Goal: Task Accomplishment & Management: Use online tool/utility

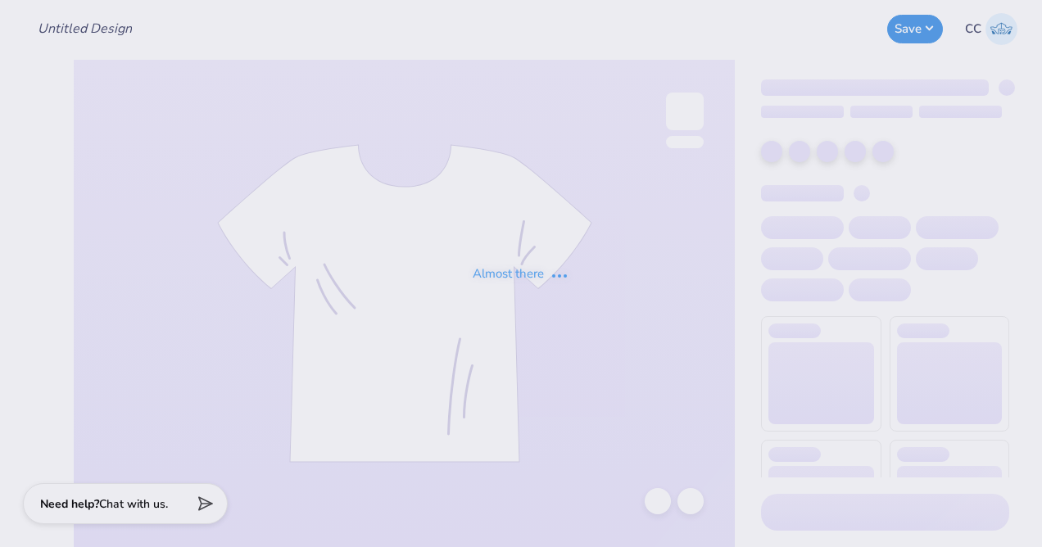
type input "KA Fall Rush Idea #3"
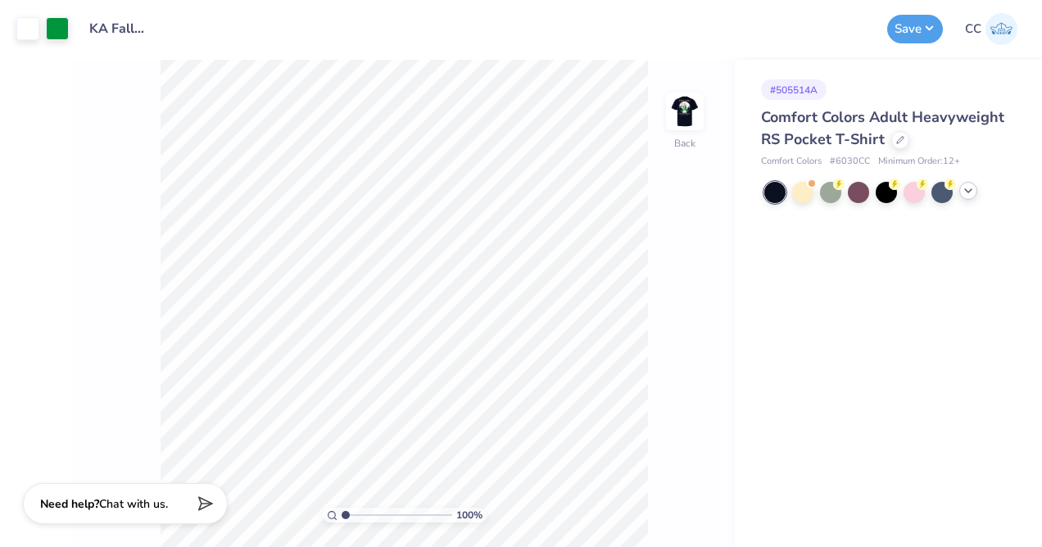
click at [974, 195] on icon at bounding box center [968, 190] width 13 height 13
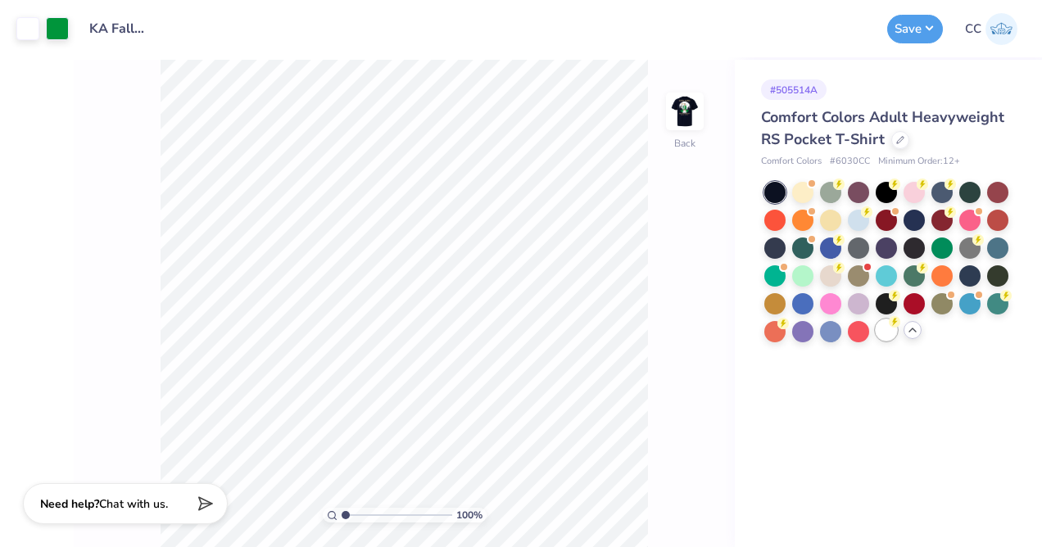
click at [890, 334] on div at bounding box center [886, 329] width 21 height 21
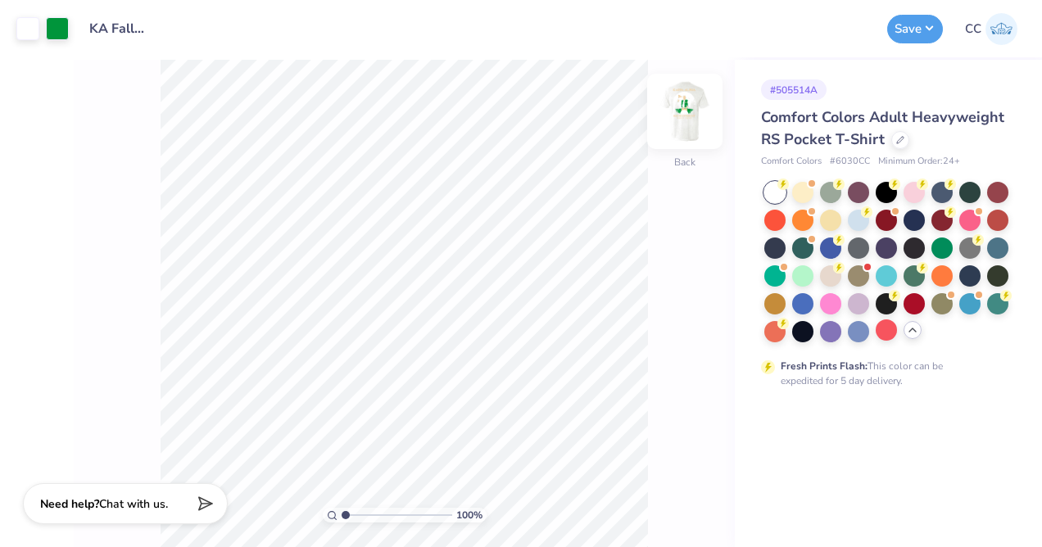
click at [687, 141] on img at bounding box center [685, 112] width 66 height 66
click at [687, 128] on img at bounding box center [684, 111] width 33 height 33
click at [998, 304] on div at bounding box center [997, 302] width 21 height 21
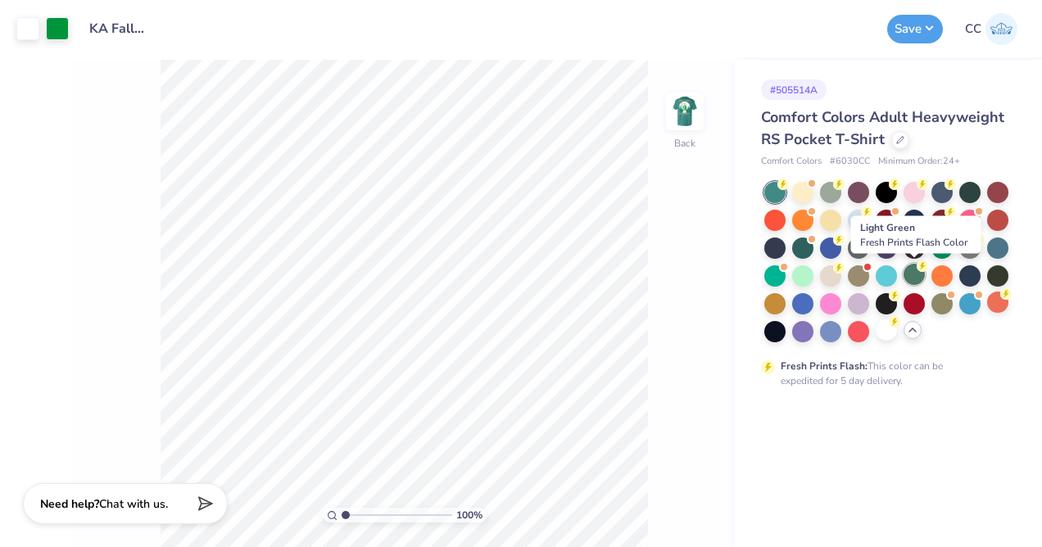
click at [907, 273] on div at bounding box center [913, 274] width 21 height 21
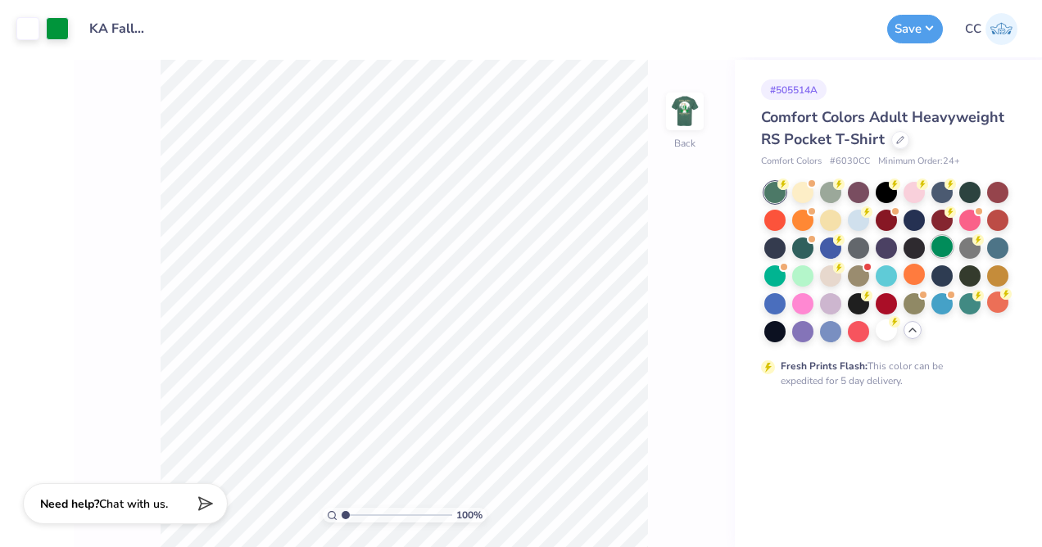
click at [948, 241] on div at bounding box center [941, 246] width 21 height 21
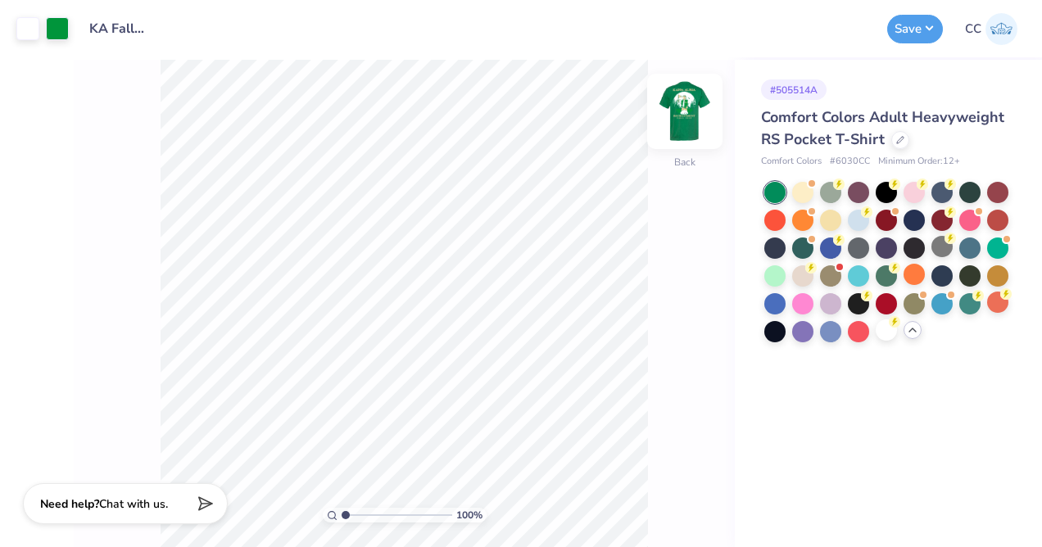
click at [692, 120] on img at bounding box center [685, 112] width 66 height 66
click at [808, 241] on div at bounding box center [802, 246] width 21 height 21
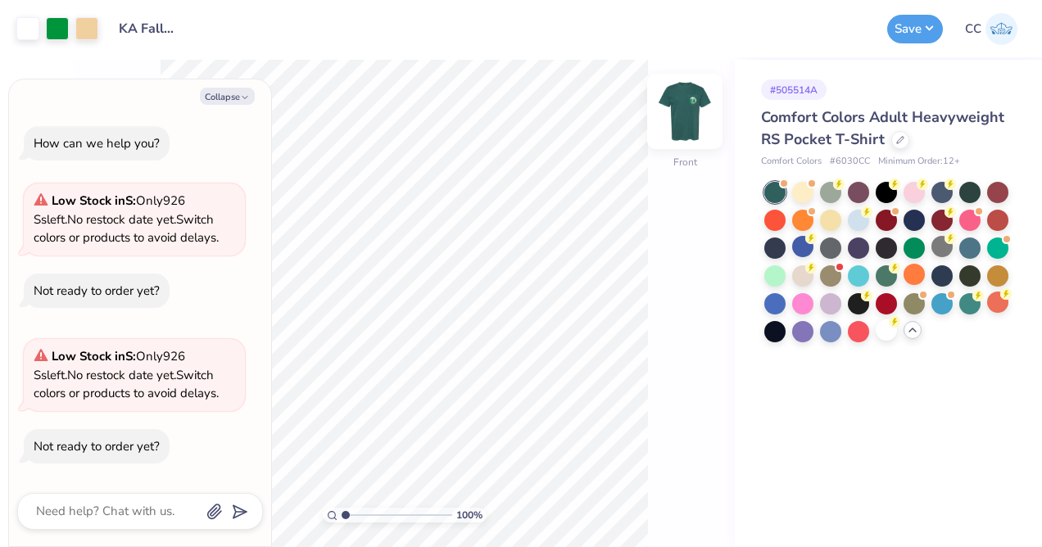
click at [688, 134] on img at bounding box center [685, 112] width 66 height 66
click at [690, 144] on div at bounding box center [684, 111] width 75 height 75
click at [827, 215] on div at bounding box center [830, 218] width 21 height 21
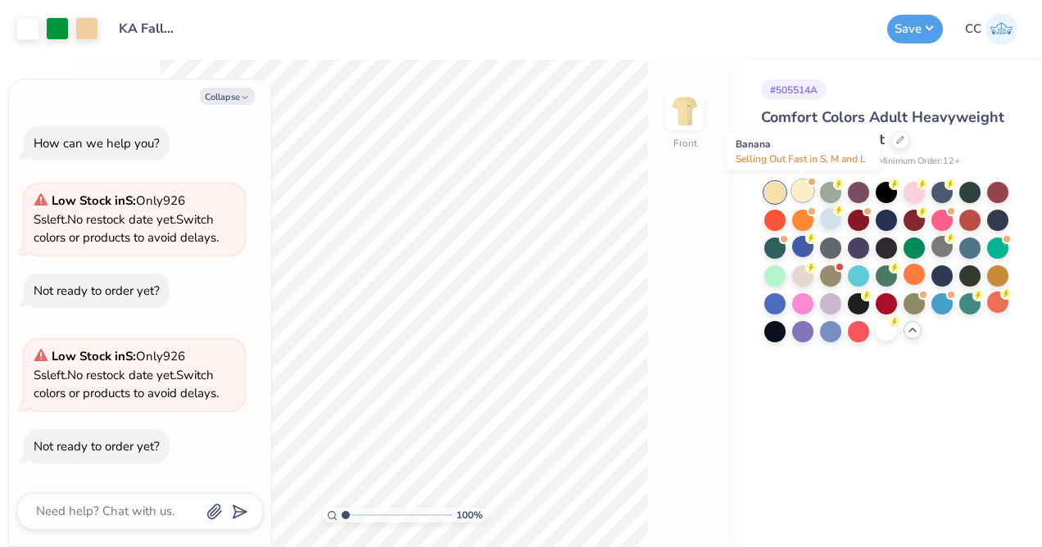
click at [799, 197] on div at bounding box center [802, 190] width 21 height 21
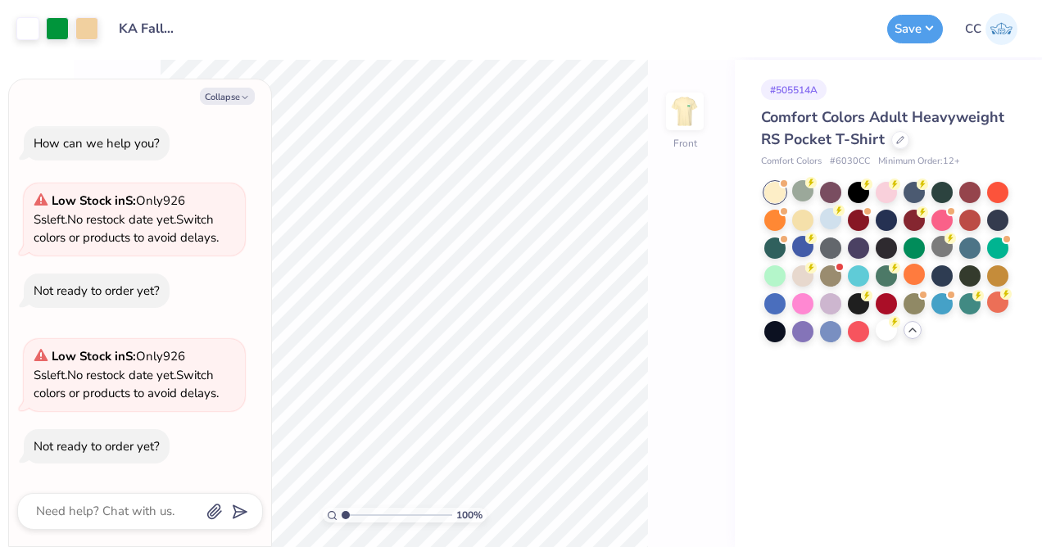
scroll to position [150, 0]
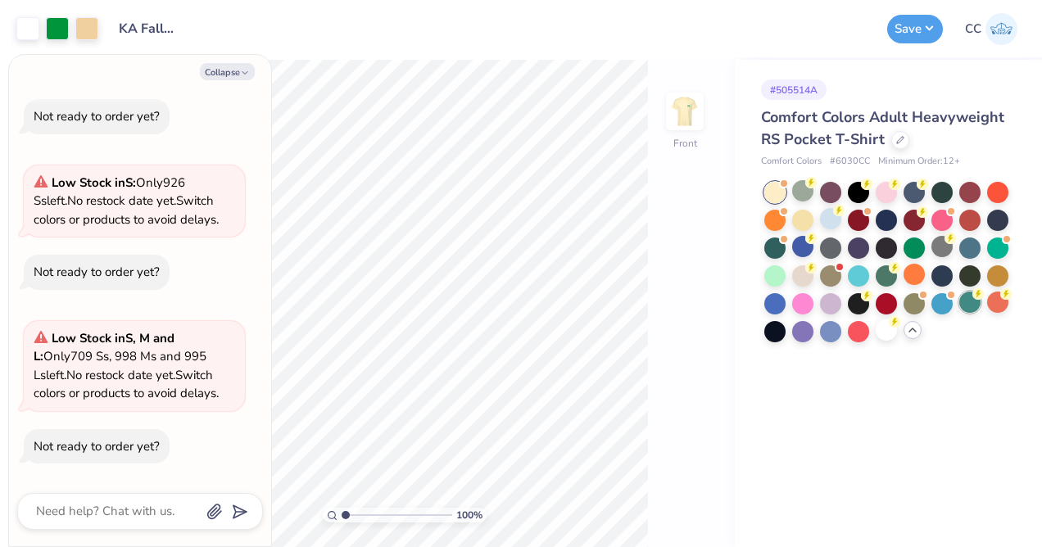
click at [972, 310] on div at bounding box center [969, 302] width 21 height 21
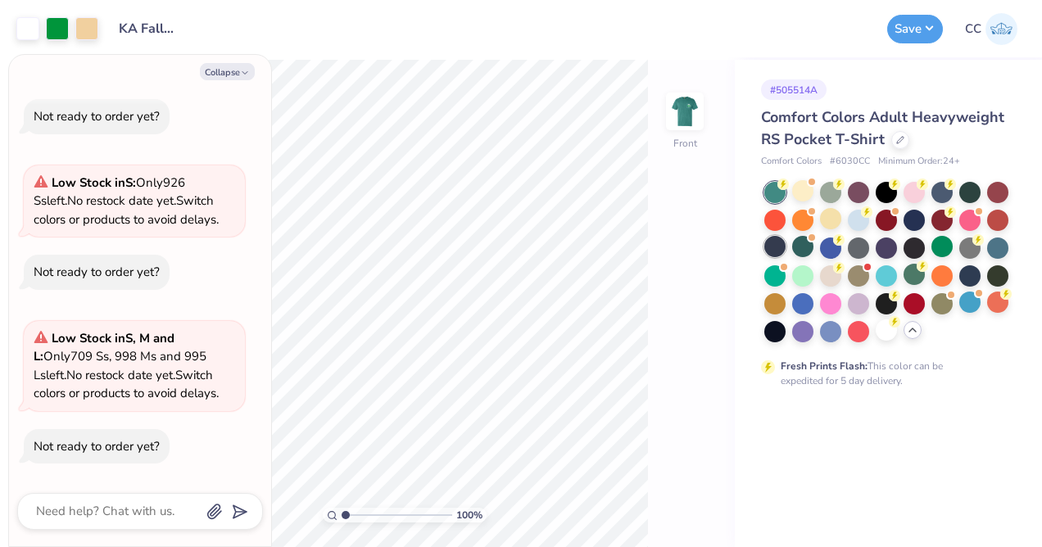
click at [775, 241] on div at bounding box center [774, 246] width 21 height 21
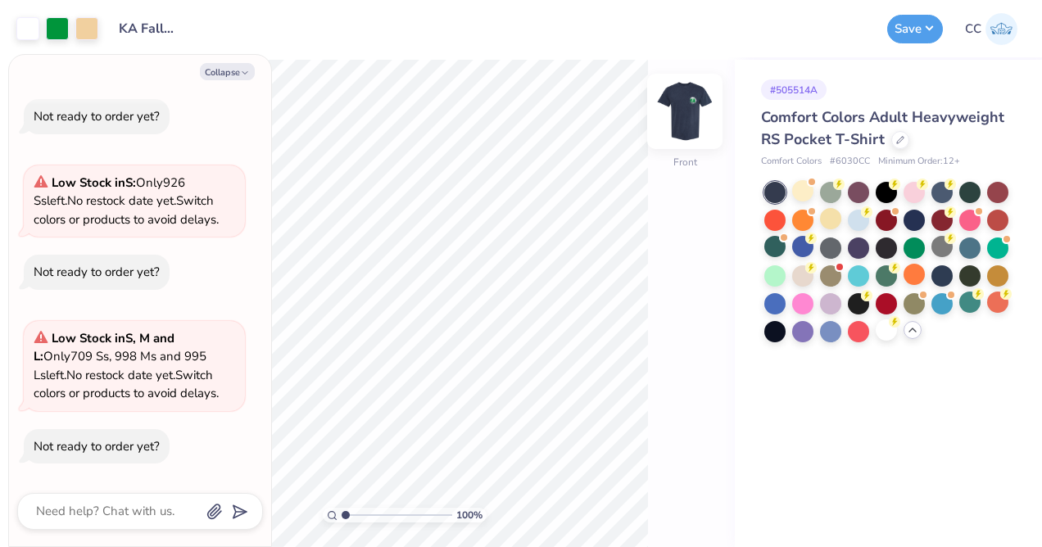
click at [691, 134] on div at bounding box center [684, 111] width 75 height 75
click at [688, 141] on img at bounding box center [685, 112] width 66 height 66
click at [770, 328] on div at bounding box center [774, 329] width 21 height 21
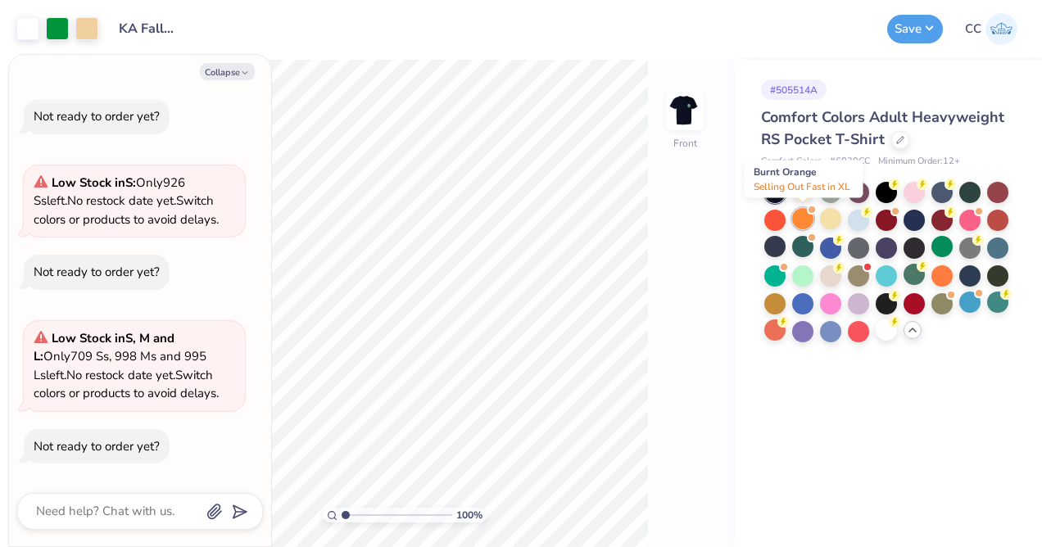
click at [808, 219] on div at bounding box center [802, 218] width 21 height 21
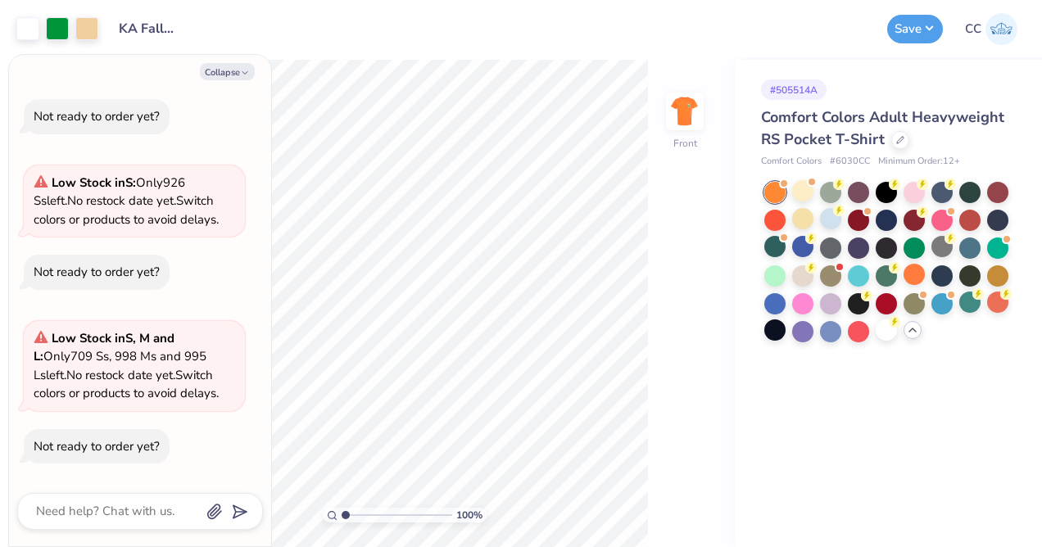
scroll to position [305, 0]
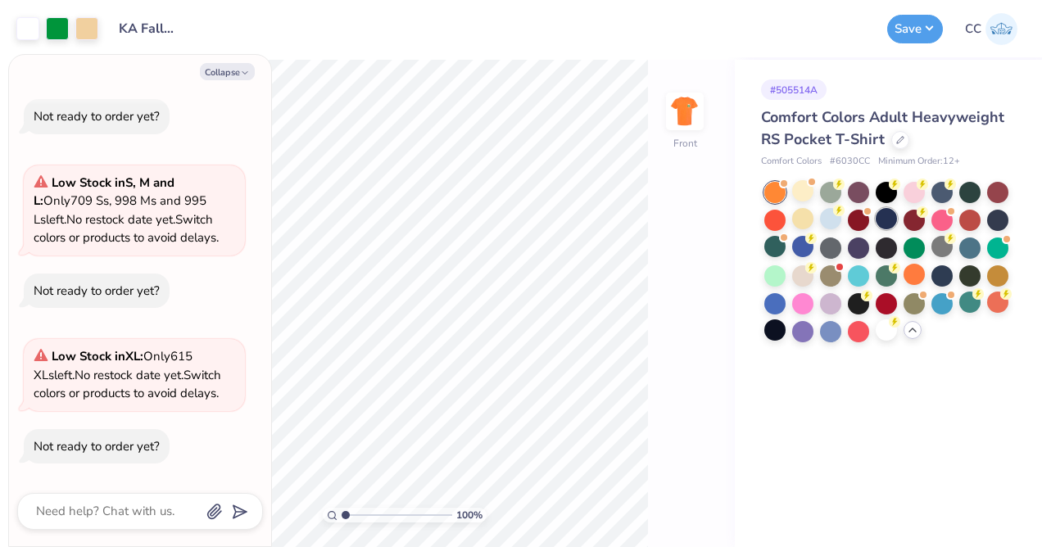
click at [876, 216] on div at bounding box center [886, 218] width 21 height 21
click at [239, 69] on button "Collapse" at bounding box center [227, 71] width 55 height 17
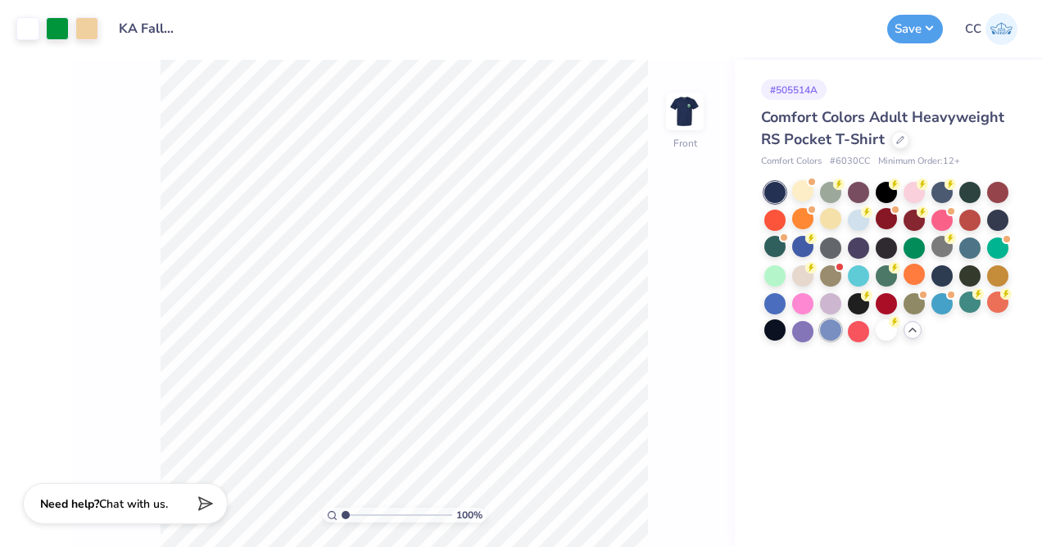
click at [822, 333] on div at bounding box center [830, 329] width 21 height 21
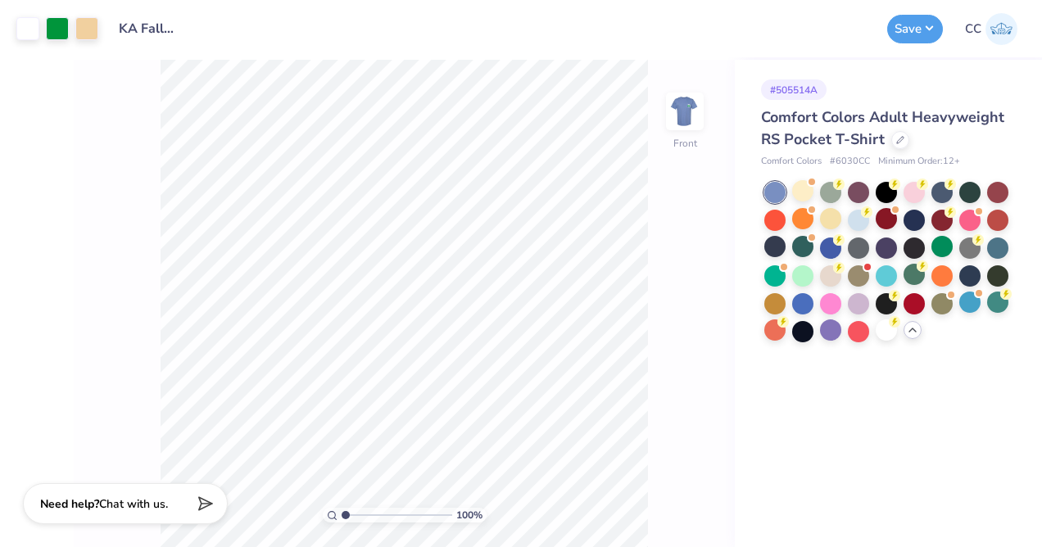
click at [788, 249] on div at bounding box center [886, 262] width 245 height 161
click at [794, 248] on div at bounding box center [802, 246] width 21 height 21
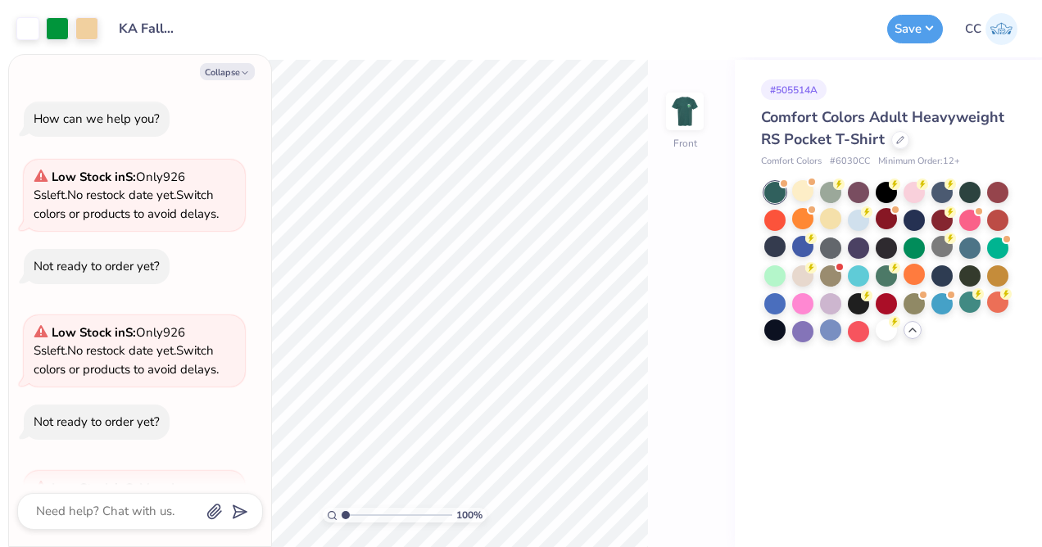
scroll to position [461, 0]
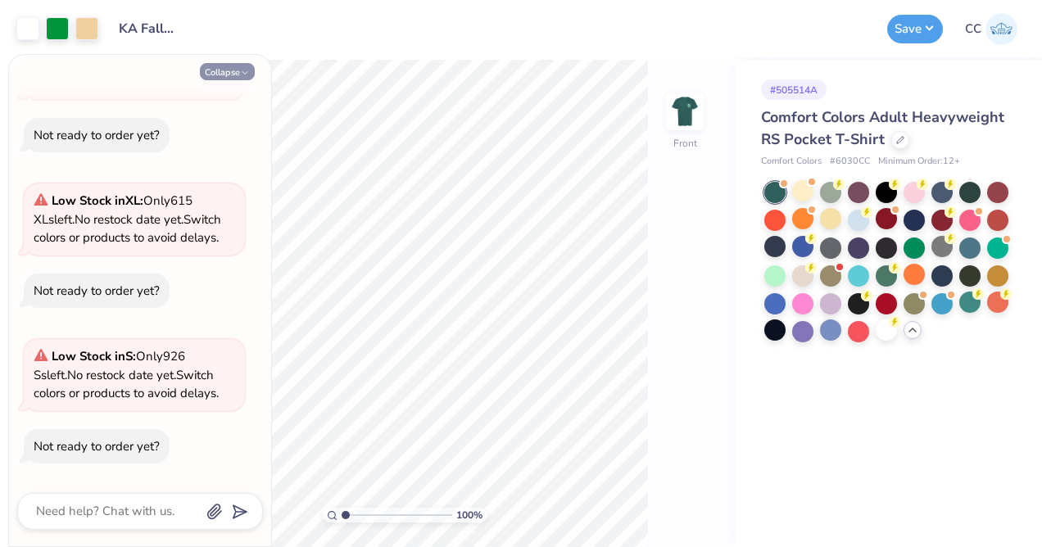
click at [234, 67] on button "Collapse" at bounding box center [227, 71] width 55 height 17
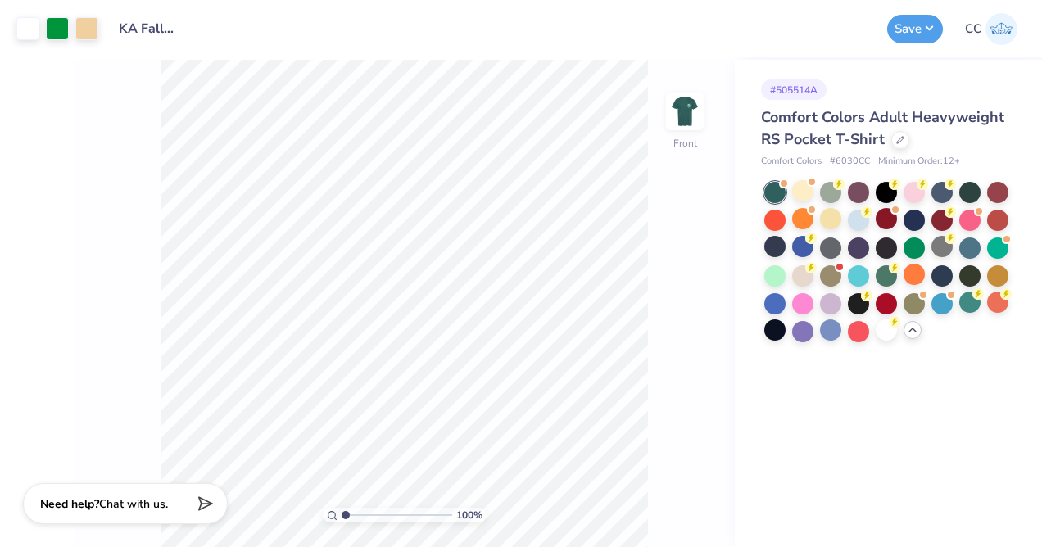
click at [898, 401] on div "# 505514A Comfort Colors Adult Heavyweight RS Pocket T-Shirt Comfort Colors # 6…" at bounding box center [888, 303] width 307 height 487
click at [857, 213] on div at bounding box center [858, 218] width 21 height 21
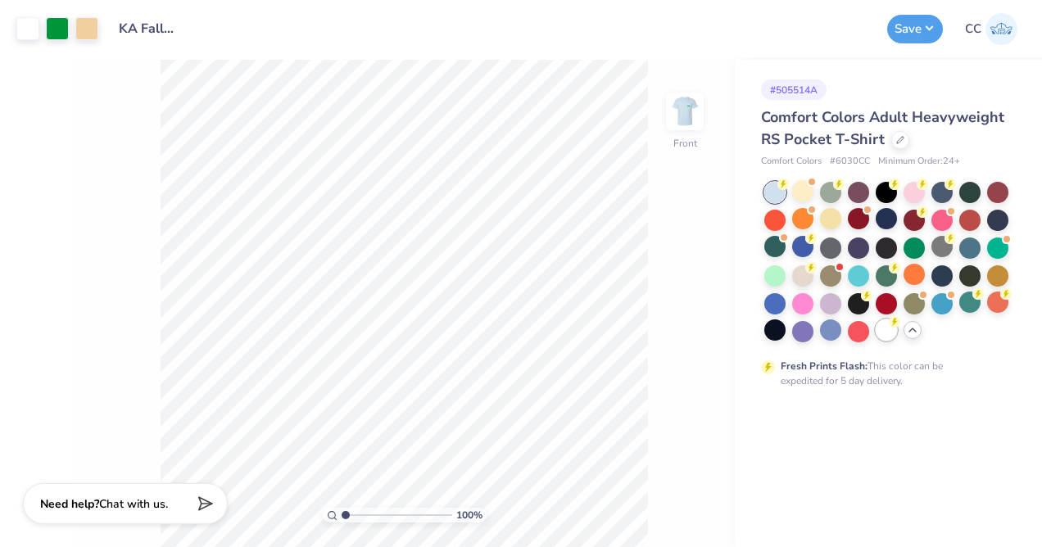
click at [889, 328] on div at bounding box center [886, 329] width 21 height 21
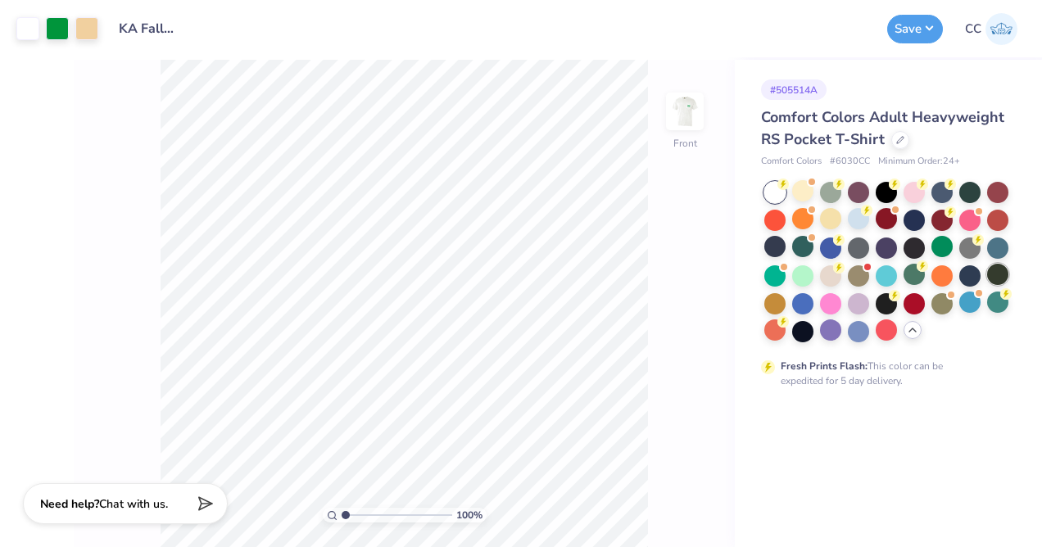
click at [999, 283] on div at bounding box center [997, 274] width 21 height 21
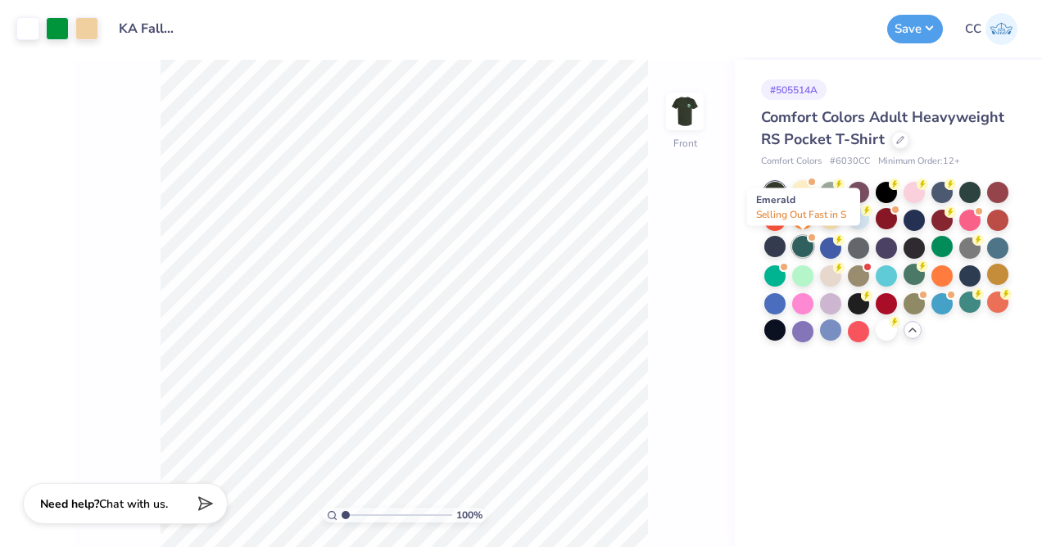
click at [797, 250] on div at bounding box center [802, 246] width 21 height 21
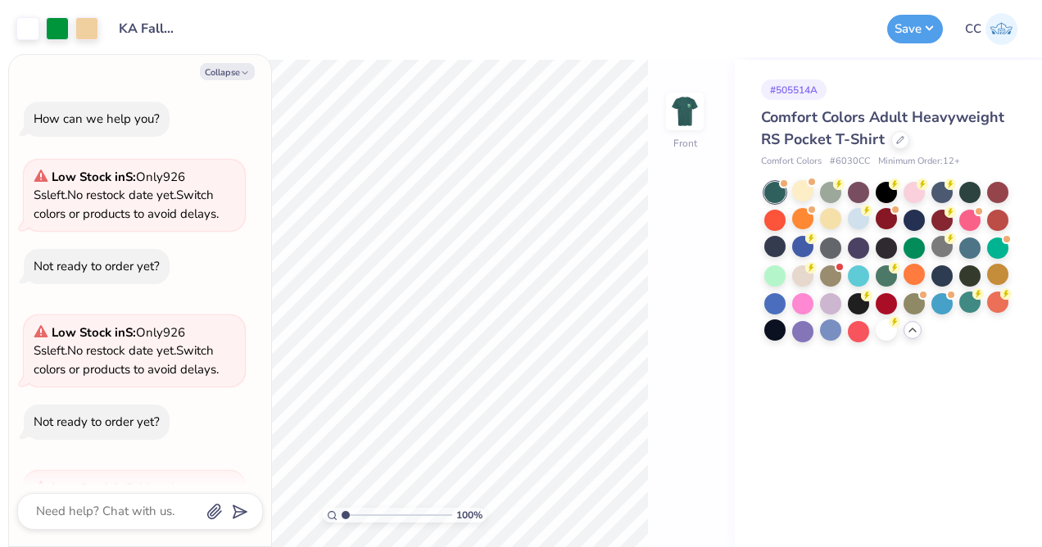
scroll to position [617, 0]
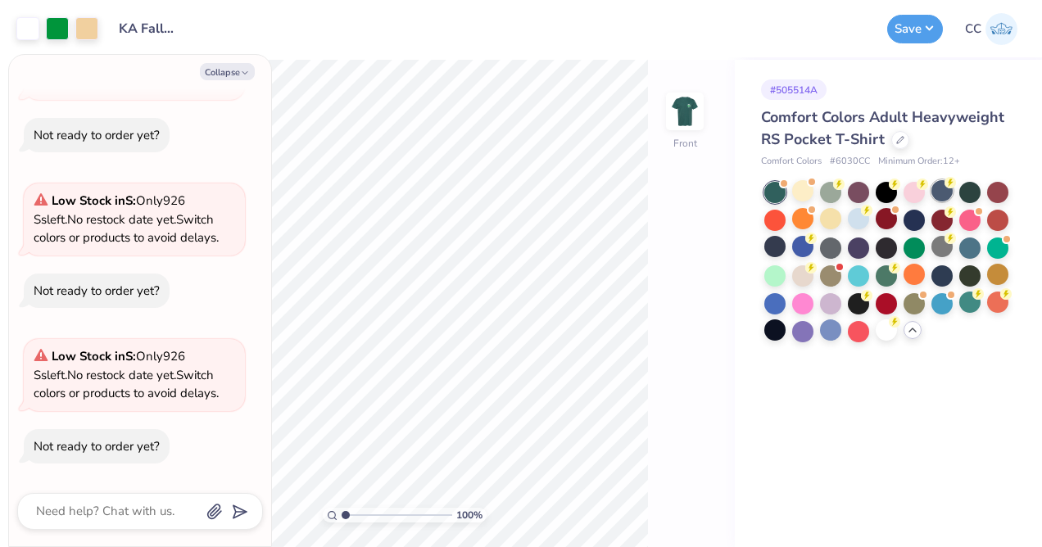
click at [945, 198] on div at bounding box center [941, 190] width 21 height 21
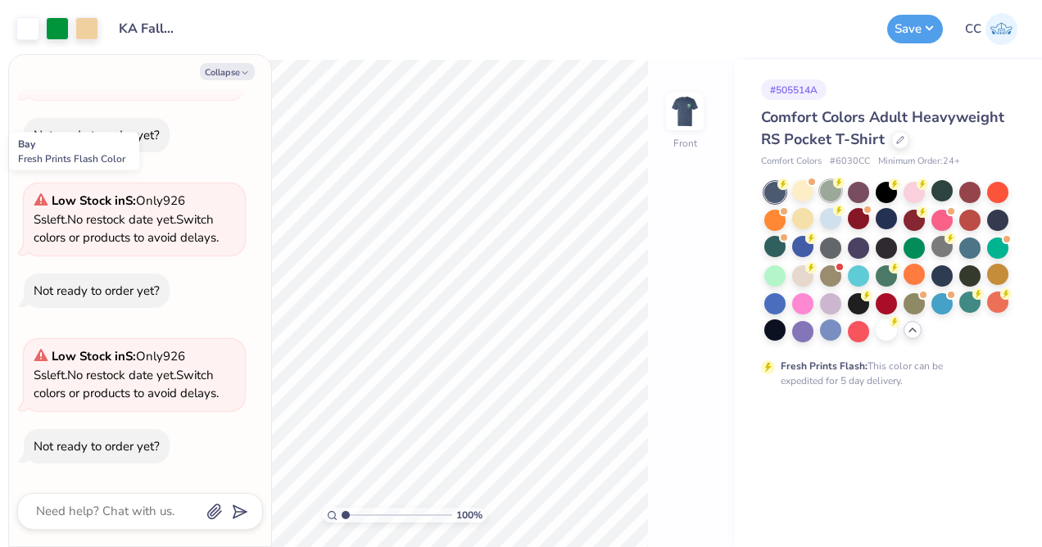
click at [832, 190] on div at bounding box center [830, 190] width 21 height 21
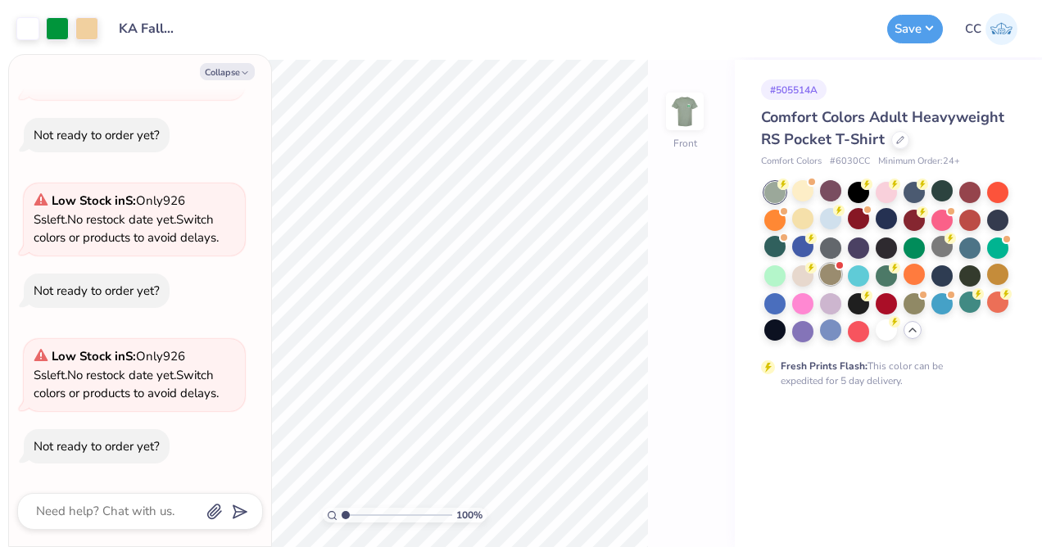
click at [838, 274] on div at bounding box center [830, 274] width 21 height 21
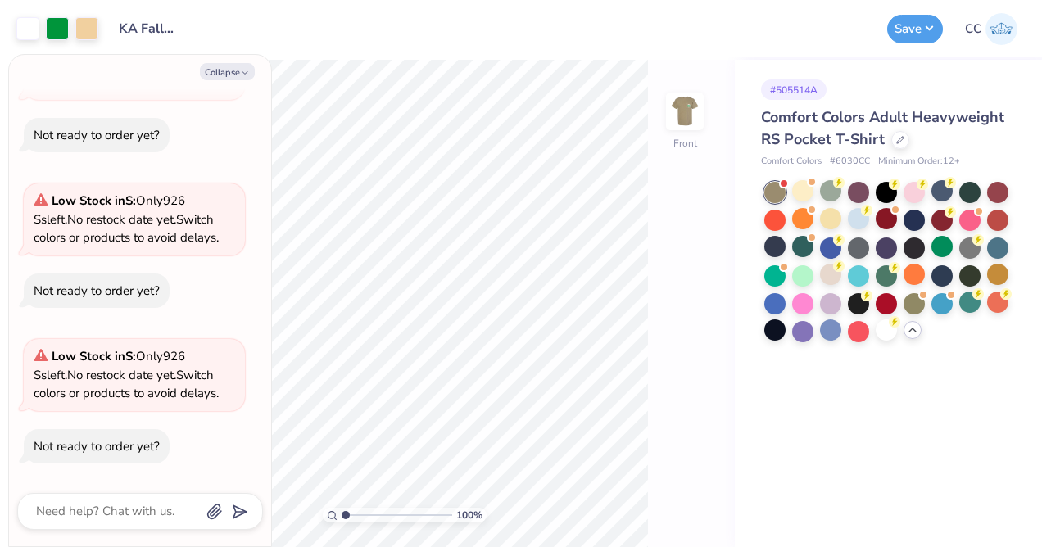
scroll to position [772, 0]
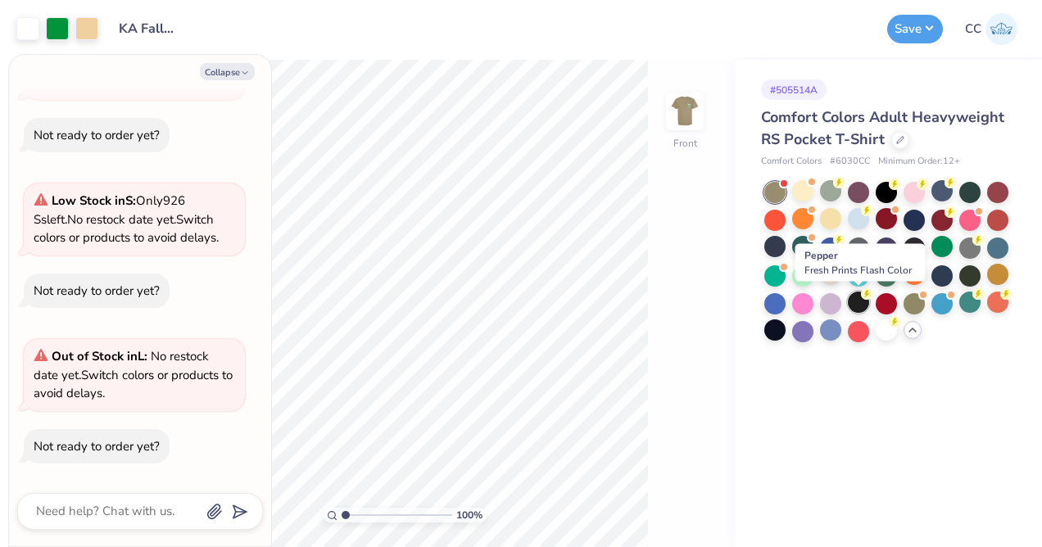
click at [861, 300] on div at bounding box center [858, 302] width 21 height 21
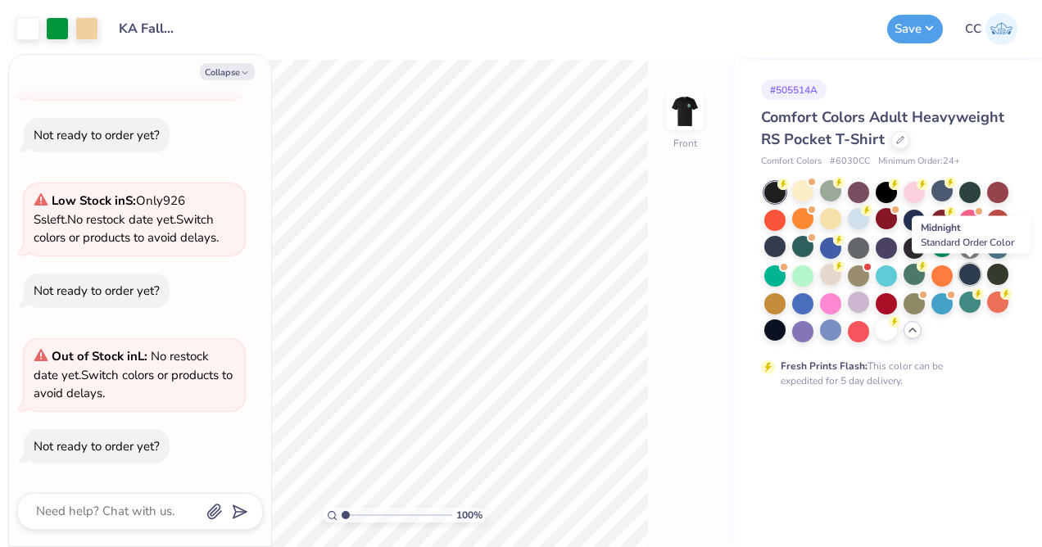
click at [969, 278] on div at bounding box center [969, 274] width 21 height 21
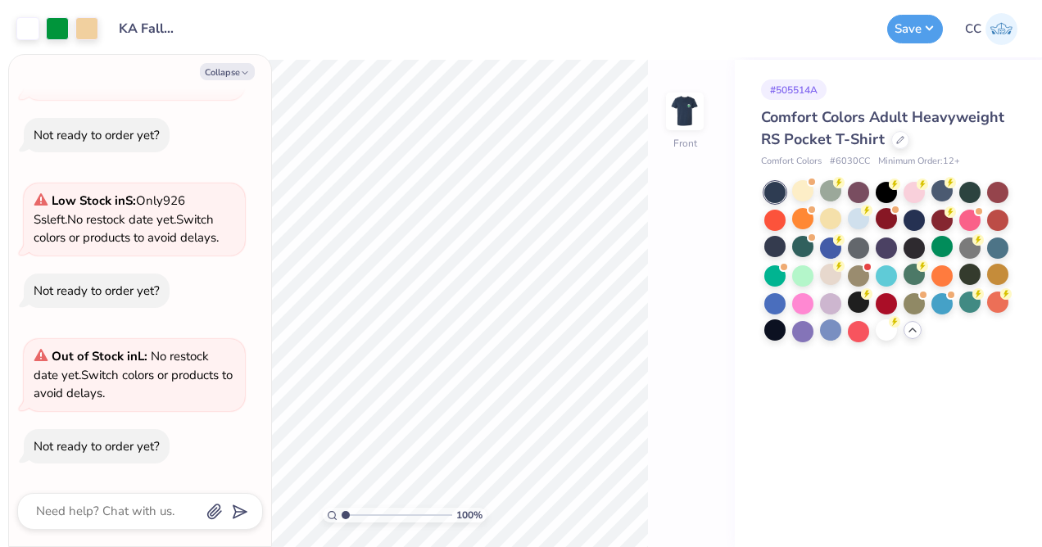
click at [717, 417] on div "100 % Front" at bounding box center [404, 303] width 661 height 487
click at [249, 70] on icon "button" at bounding box center [245, 73] width 10 height 10
type textarea "x"
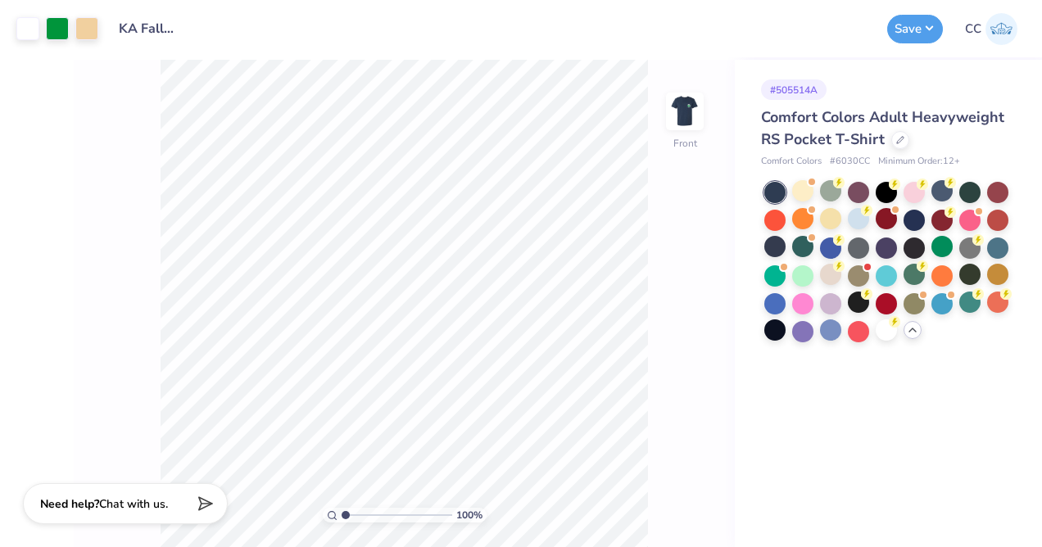
click at [859, 410] on div "# 505514A Comfort Colors Adult Heavyweight RS Pocket T-Shirt Comfort Colors # 6…" at bounding box center [888, 303] width 307 height 487
